Goal: Task Accomplishment & Management: Manage account settings

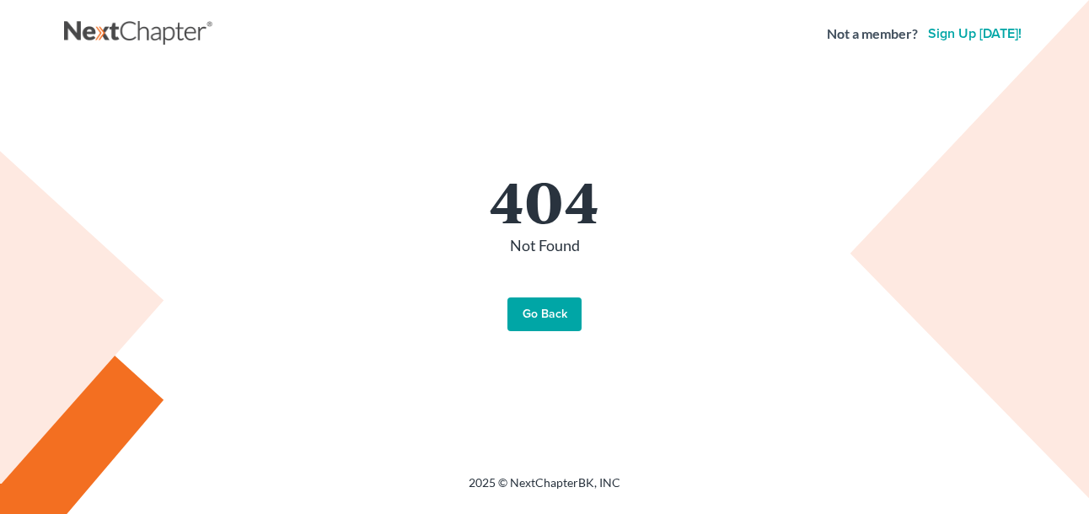
click at [560, 312] on link "Go Back" at bounding box center [545, 315] width 74 height 34
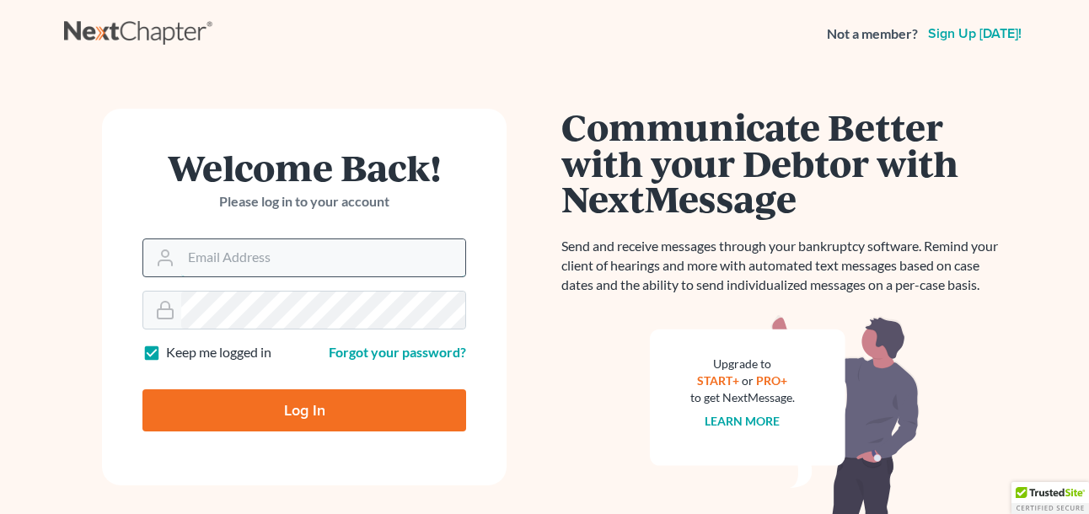
click at [388, 266] on input "Email Address" at bounding box center [323, 257] width 284 height 37
type input "dailey.deborah@gmail.com"
click at [288, 400] on input "Log In" at bounding box center [305, 411] width 324 height 42
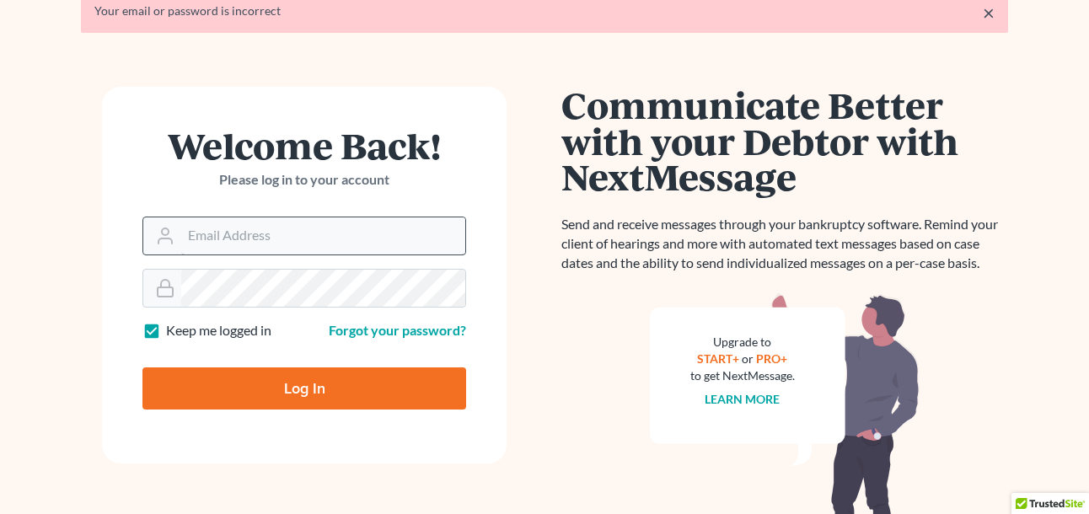
scroll to position [83, 0]
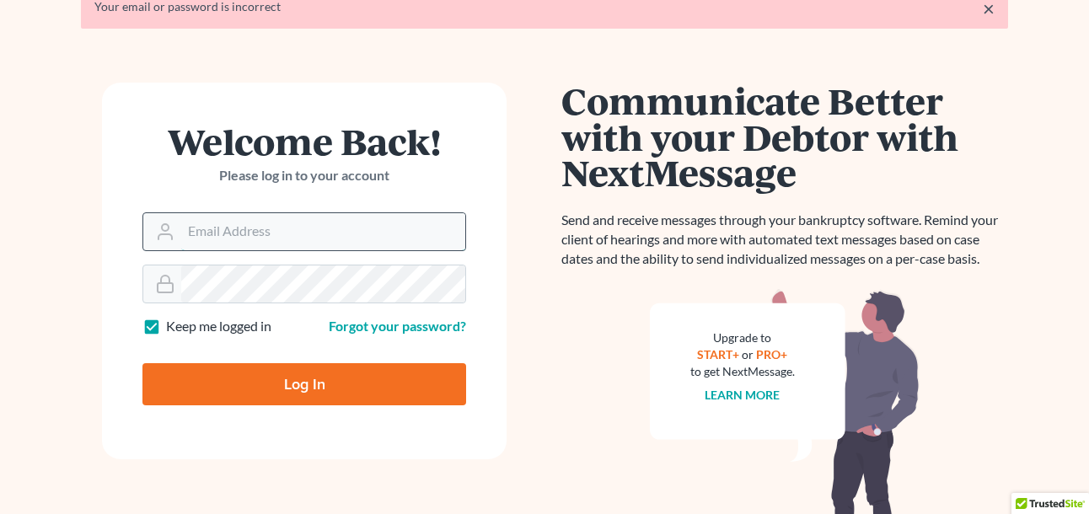
click at [285, 247] on input "Email Address" at bounding box center [323, 231] width 284 height 37
type input "dailey.deborah@gmail.com"
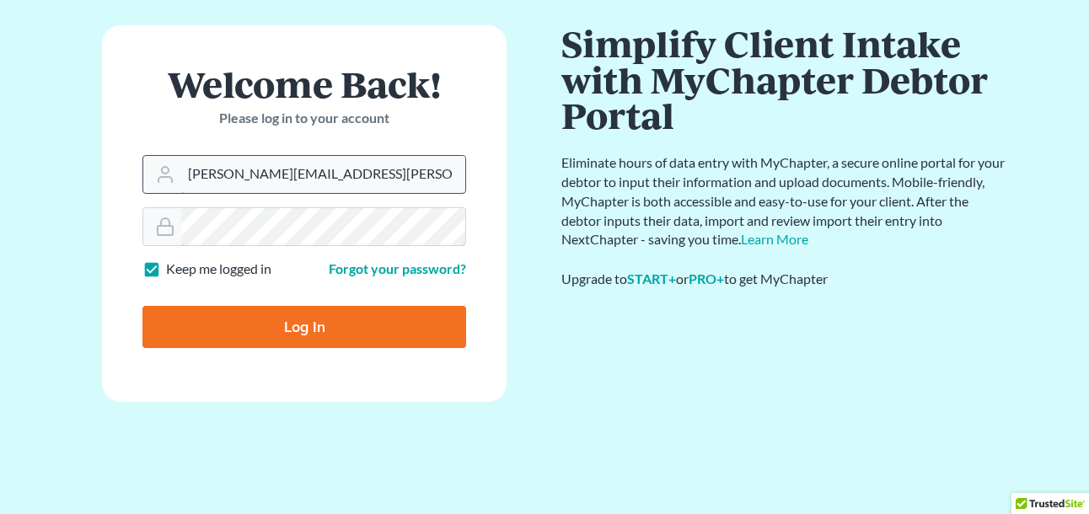
scroll to position [70, 0]
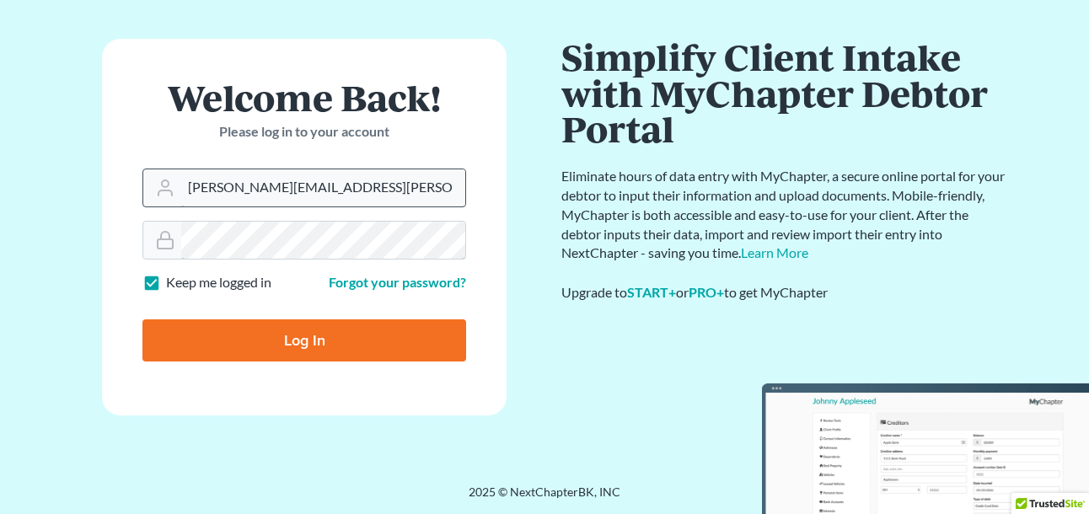
click at [143, 320] on input "Log In" at bounding box center [305, 341] width 324 height 42
type input "Thinking..."
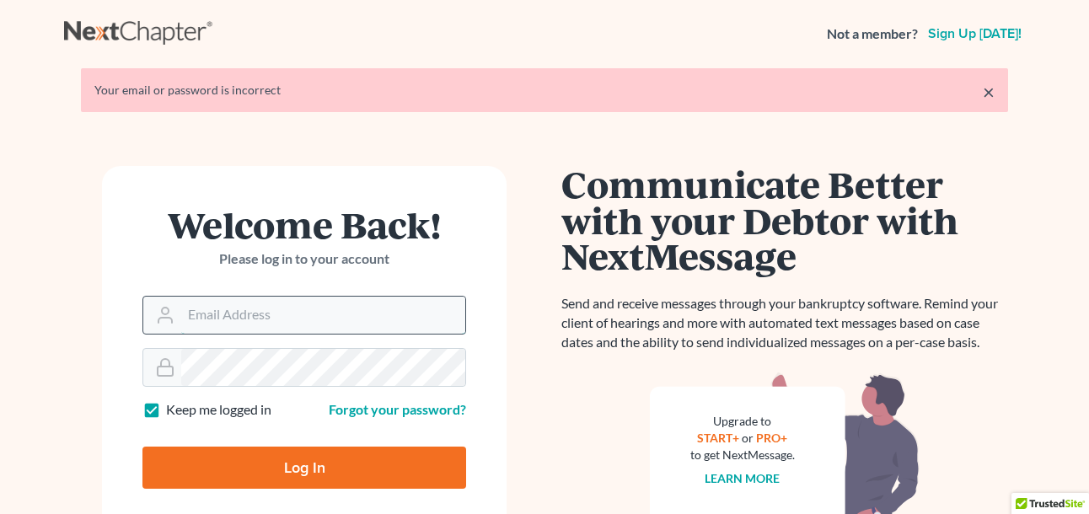
click at [301, 320] on input "Email Address" at bounding box center [323, 315] width 284 height 37
type input "dailey.deborah@gmail.com"
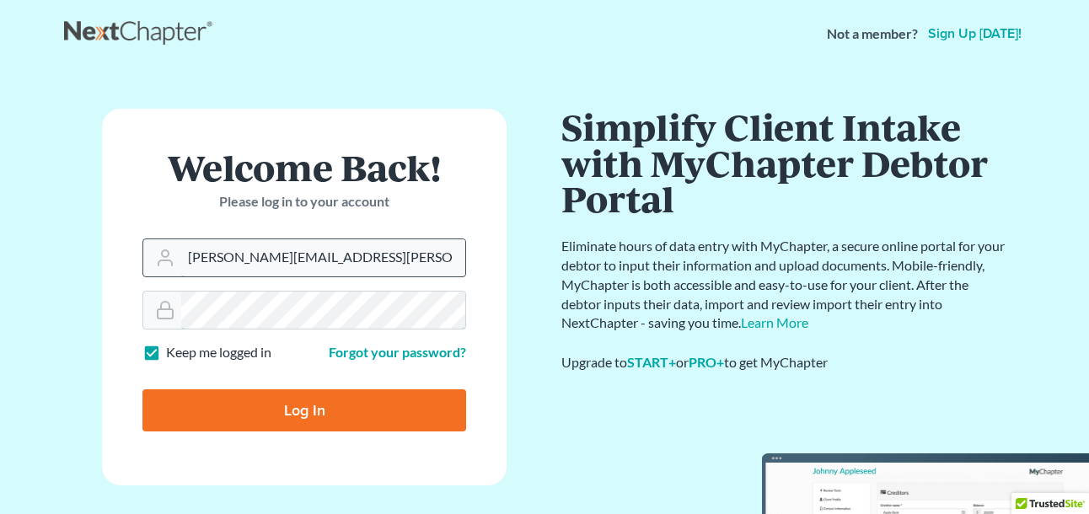
click at [143, 390] on input "Log In" at bounding box center [305, 411] width 324 height 42
type input "Thinking..."
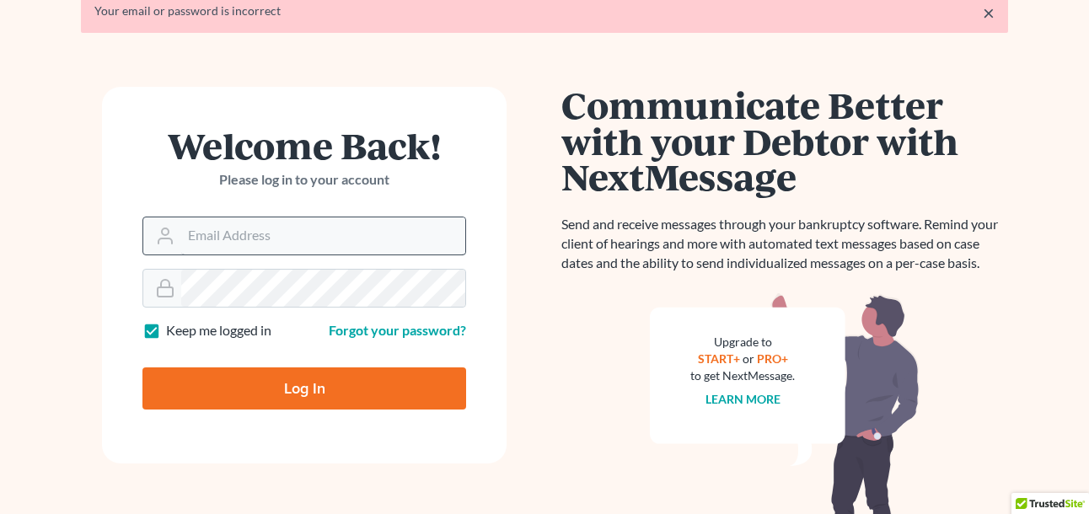
scroll to position [75, 0]
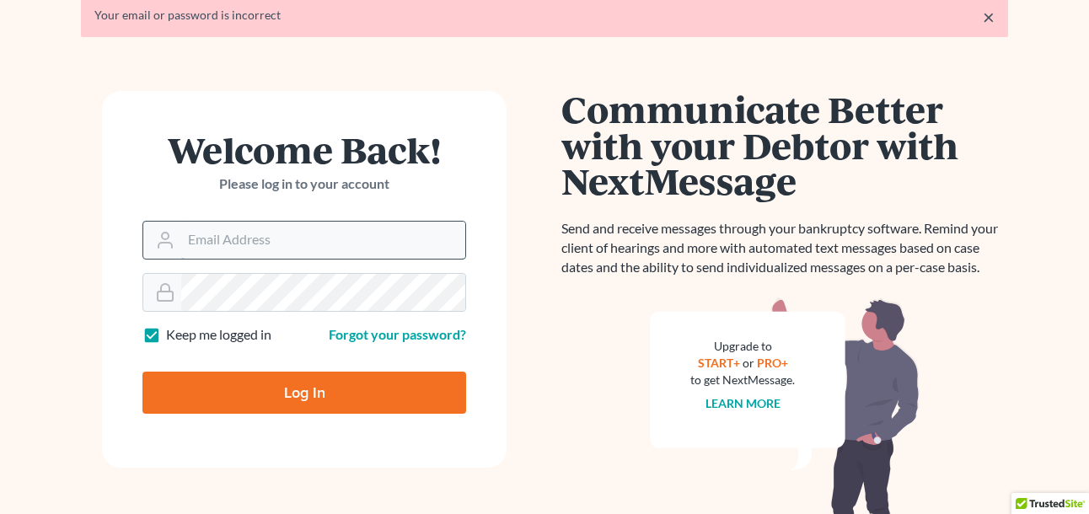
click at [327, 258] on input "Email Address" at bounding box center [323, 240] width 284 height 37
type input "[PERSON_NAME][EMAIL_ADDRESS][PERSON_NAME][DOMAIN_NAME]"
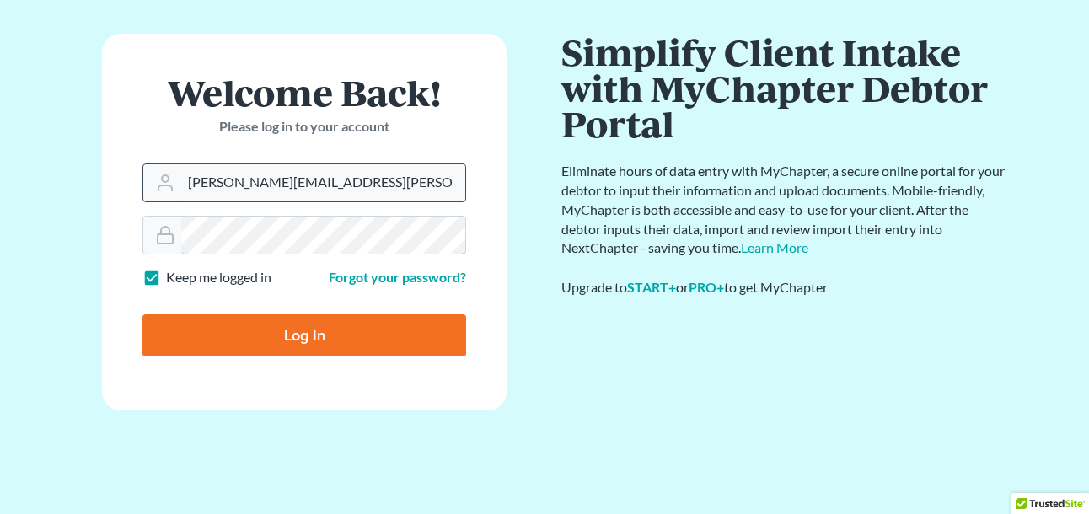
scroll to position [70, 0]
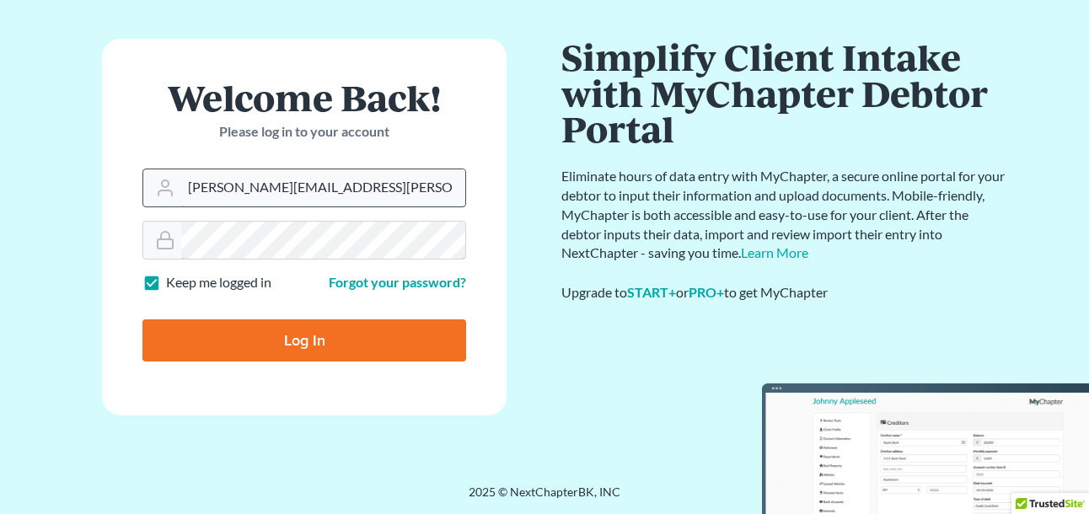
click at [143, 320] on input "Log In" at bounding box center [305, 341] width 324 height 42
type input "Thinking..."
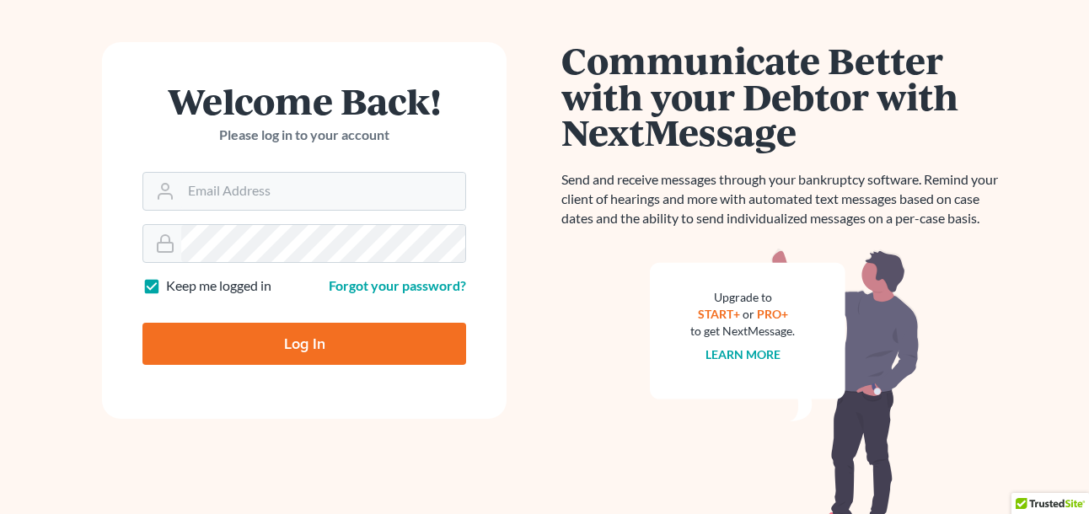
scroll to position [126, 0]
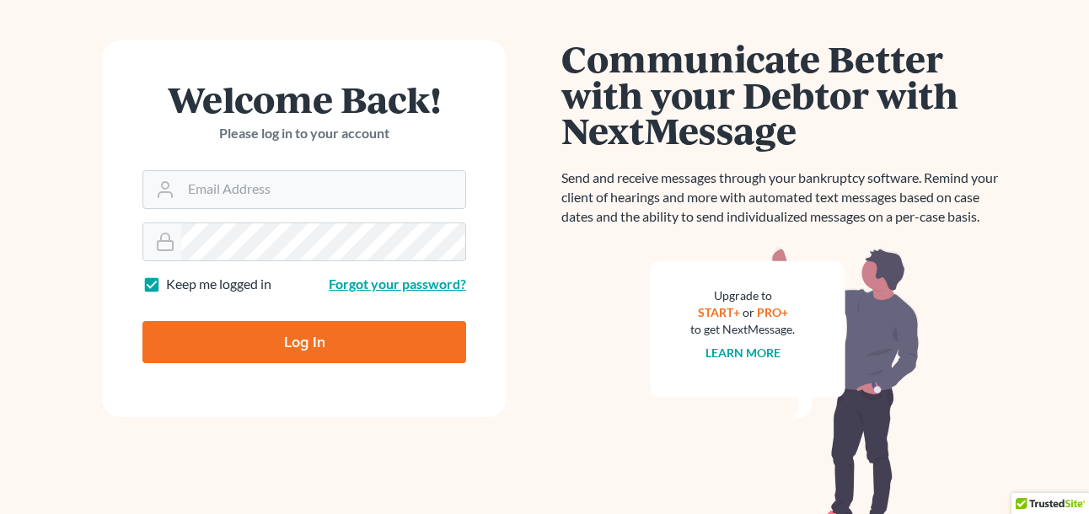
click at [364, 288] on link "Forgot your password?" at bounding box center [397, 284] width 137 height 16
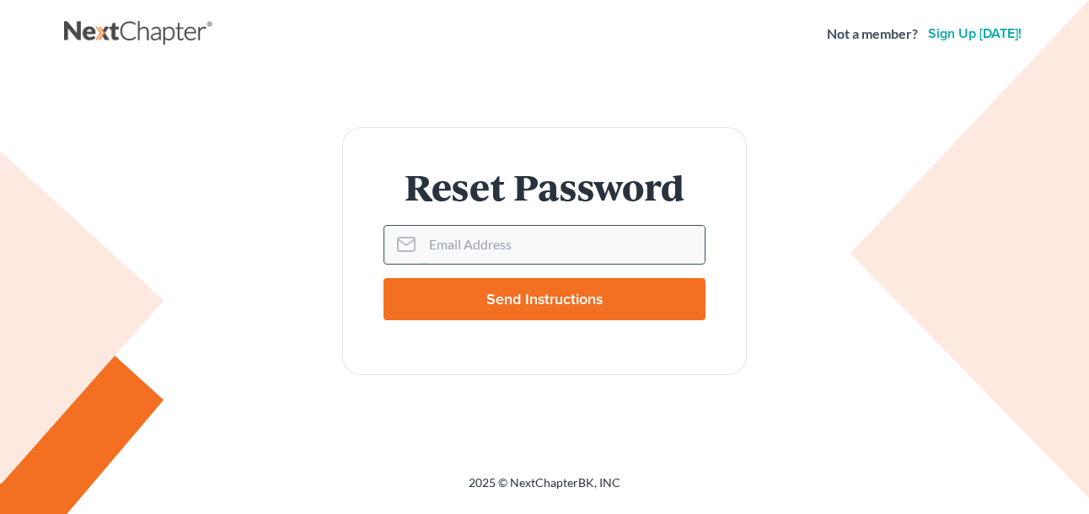
click at [456, 252] on input "Email Address" at bounding box center [563, 244] width 282 height 37
type input "[PERSON_NAME][EMAIL_ADDRESS][PERSON_NAME][DOMAIN_NAME]"
click at [384, 278] on input "Send Instructions" at bounding box center [545, 299] width 322 height 42
